Goal: Information Seeking & Learning: Learn about a topic

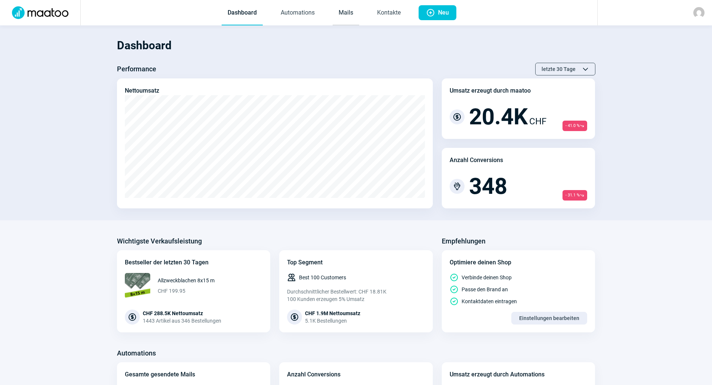
click at [351, 6] on link "Mails" at bounding box center [346, 13] width 27 height 25
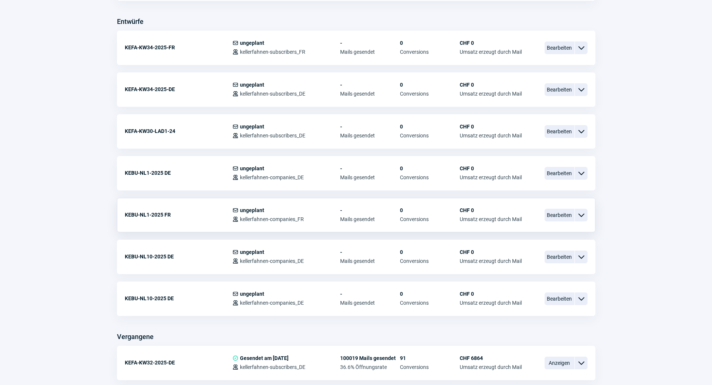
scroll to position [337, 0]
click at [585, 215] on span "ChevronDown icon" at bounding box center [581, 215] width 9 height 9
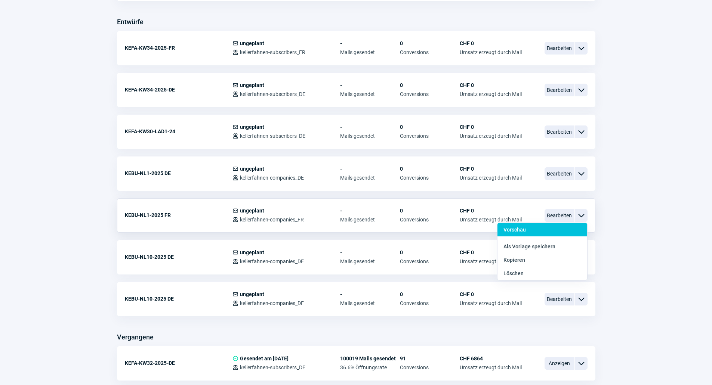
click at [536, 240] on div "Vorschau" at bounding box center [543, 246] width 90 height 13
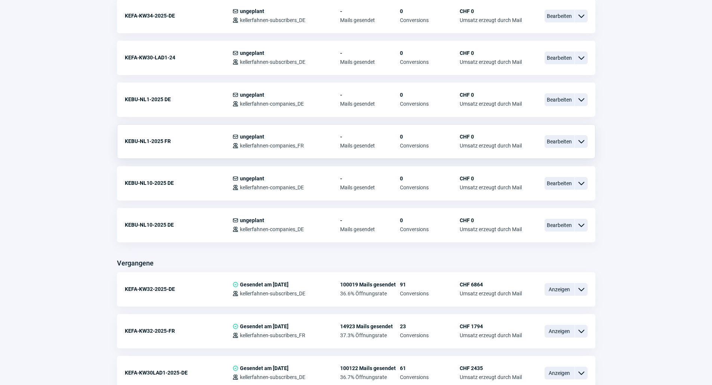
scroll to position [561, 0]
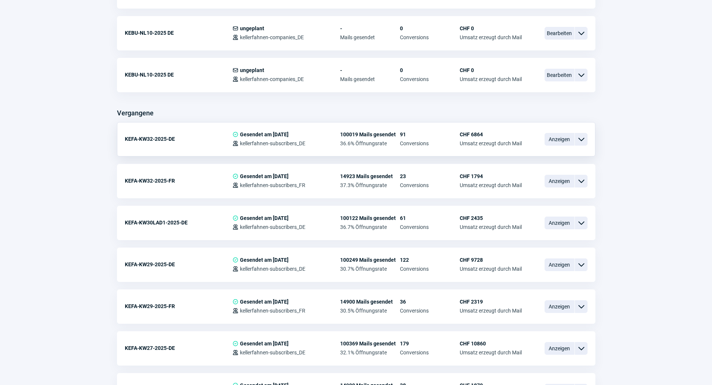
click at [584, 138] on span "ChevronDown icon" at bounding box center [581, 139] width 9 height 9
click at [549, 164] on div "Vorschau" at bounding box center [543, 170] width 90 height 13
click at [571, 179] on span "Anzeigen" at bounding box center [560, 181] width 30 height 13
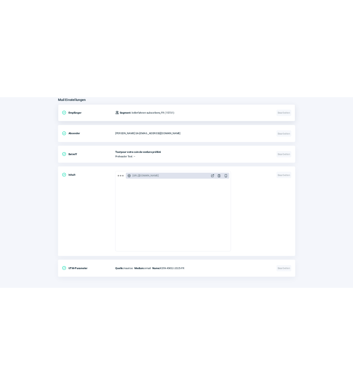
scroll to position [288, 0]
